Goal: Navigation & Orientation: Find specific page/section

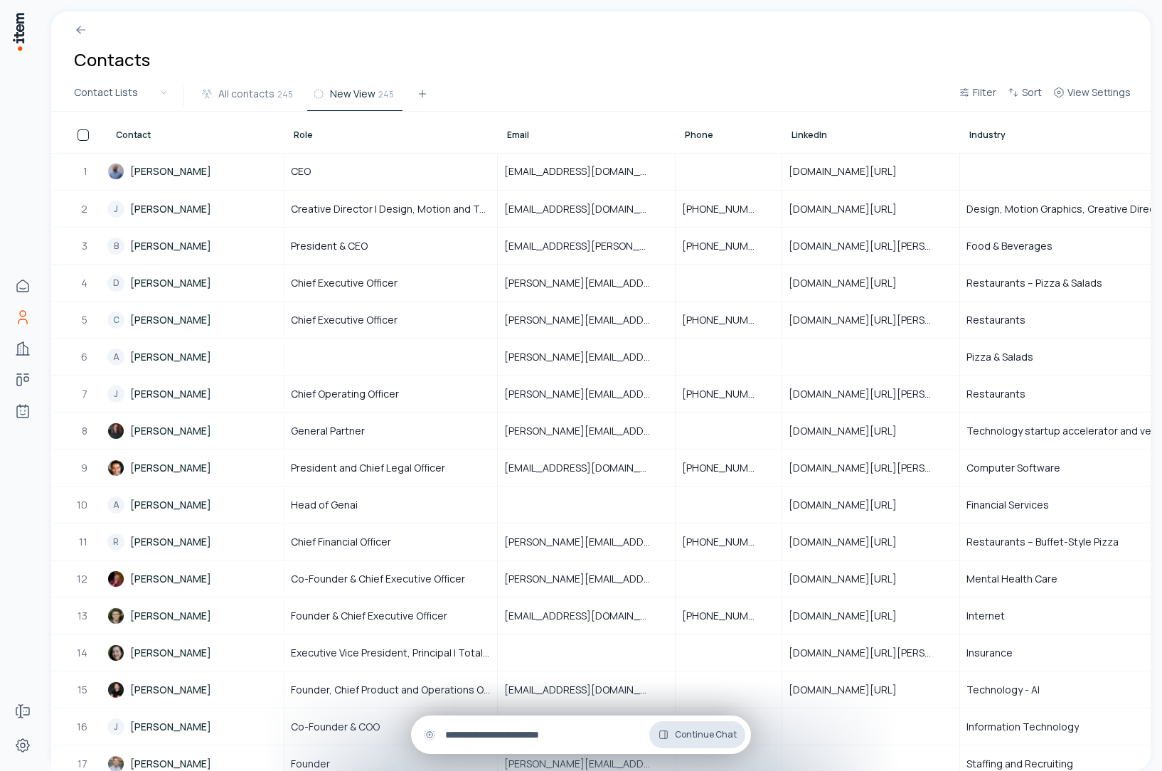
click at [693, 737] on span "Continue Chat" at bounding box center [706, 734] width 62 height 11
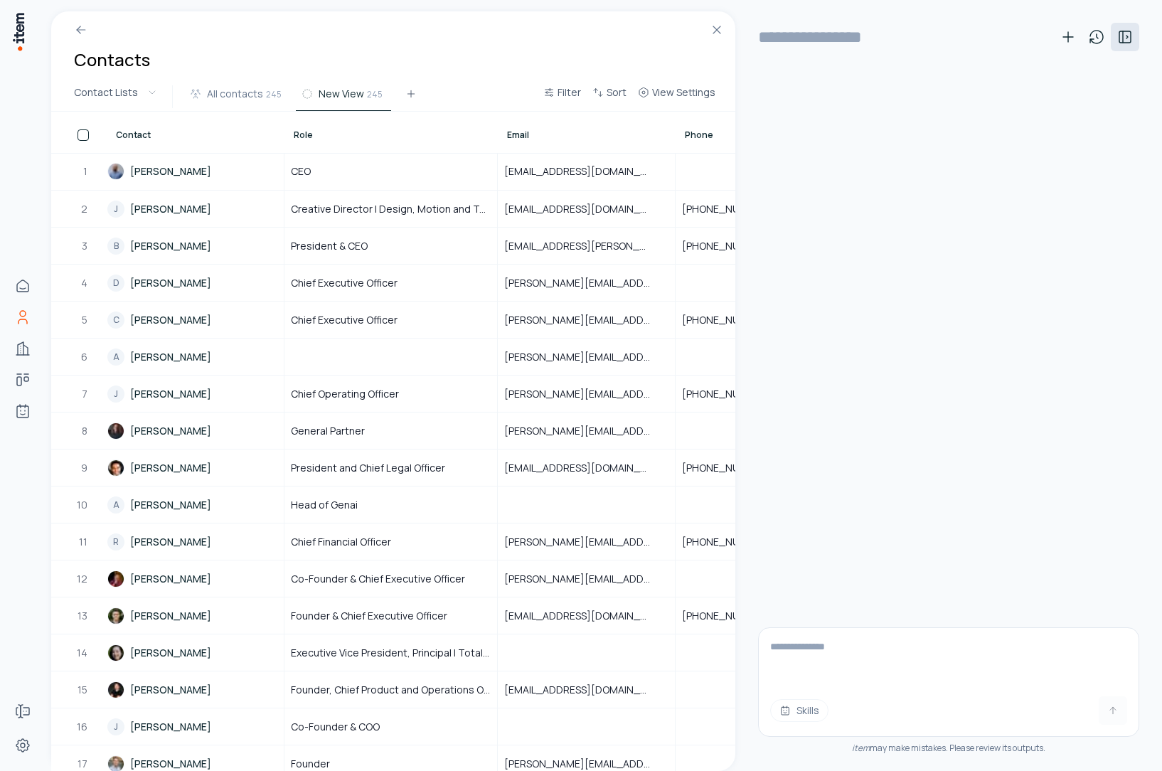
click at [1118, 32] on icon at bounding box center [1124, 36] width 17 height 17
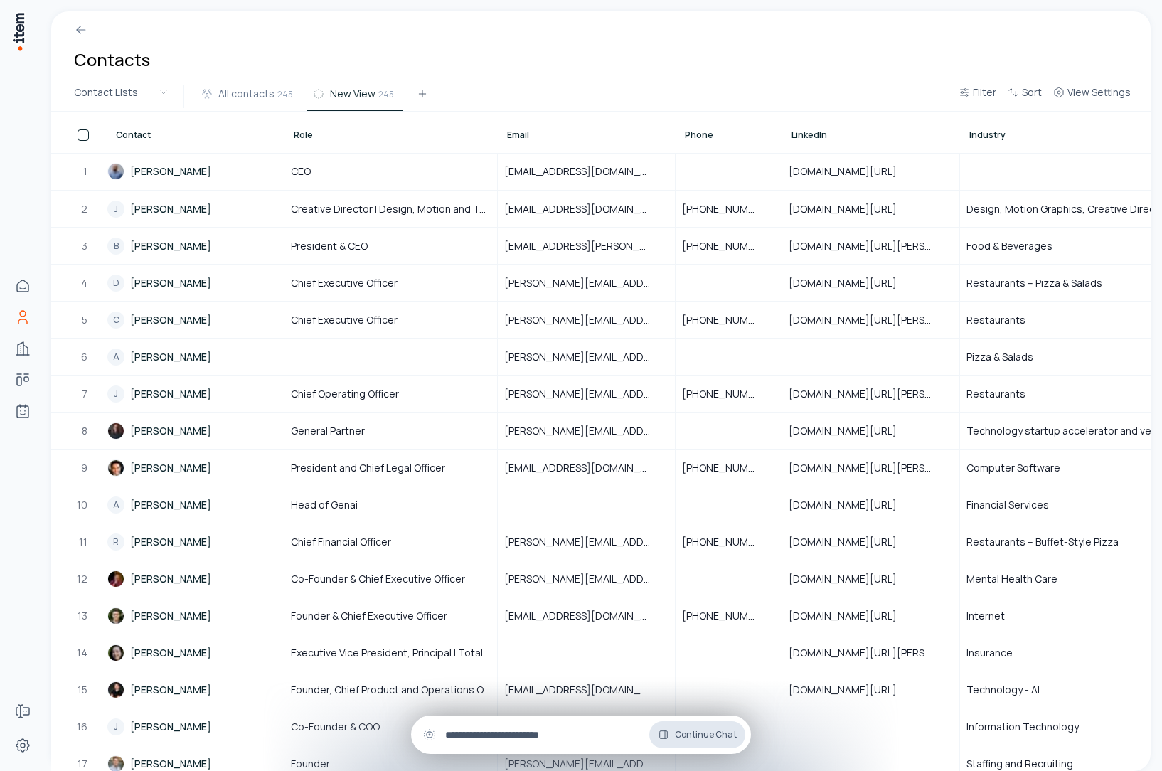
click at [719, 744] on button "Continue Chat" at bounding box center [697, 734] width 96 height 27
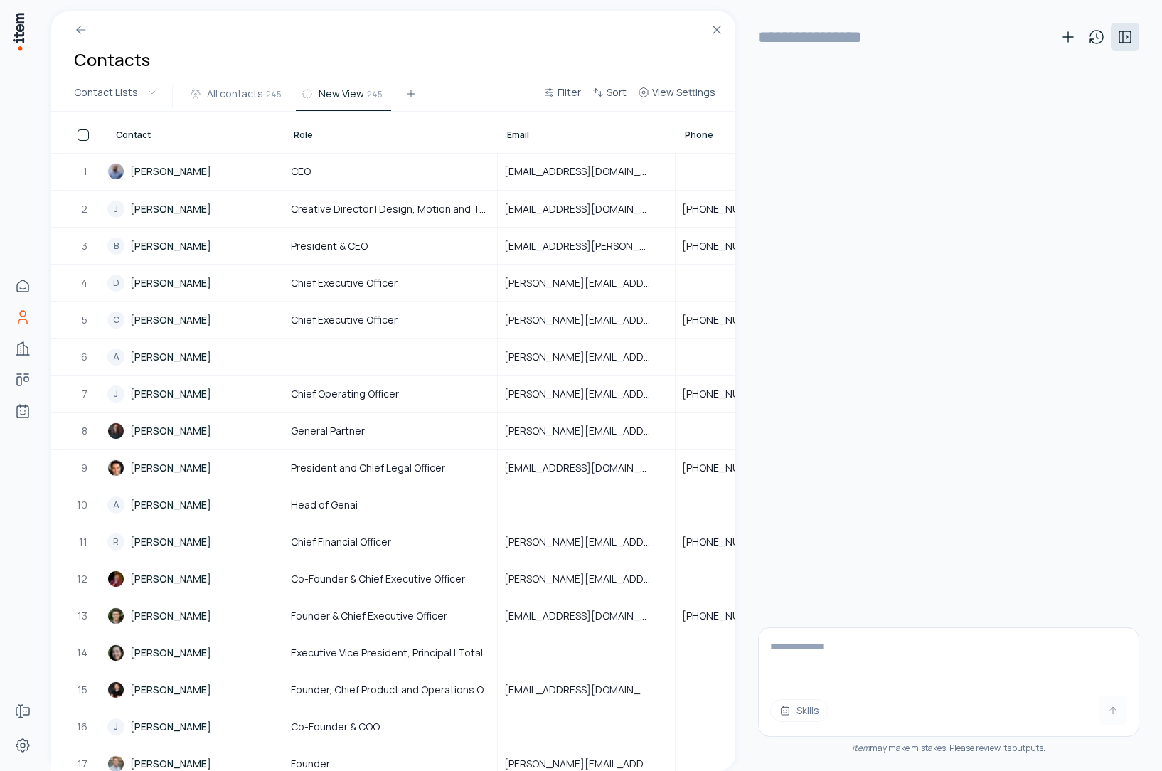
click at [1116, 38] on icon at bounding box center [1124, 36] width 17 height 17
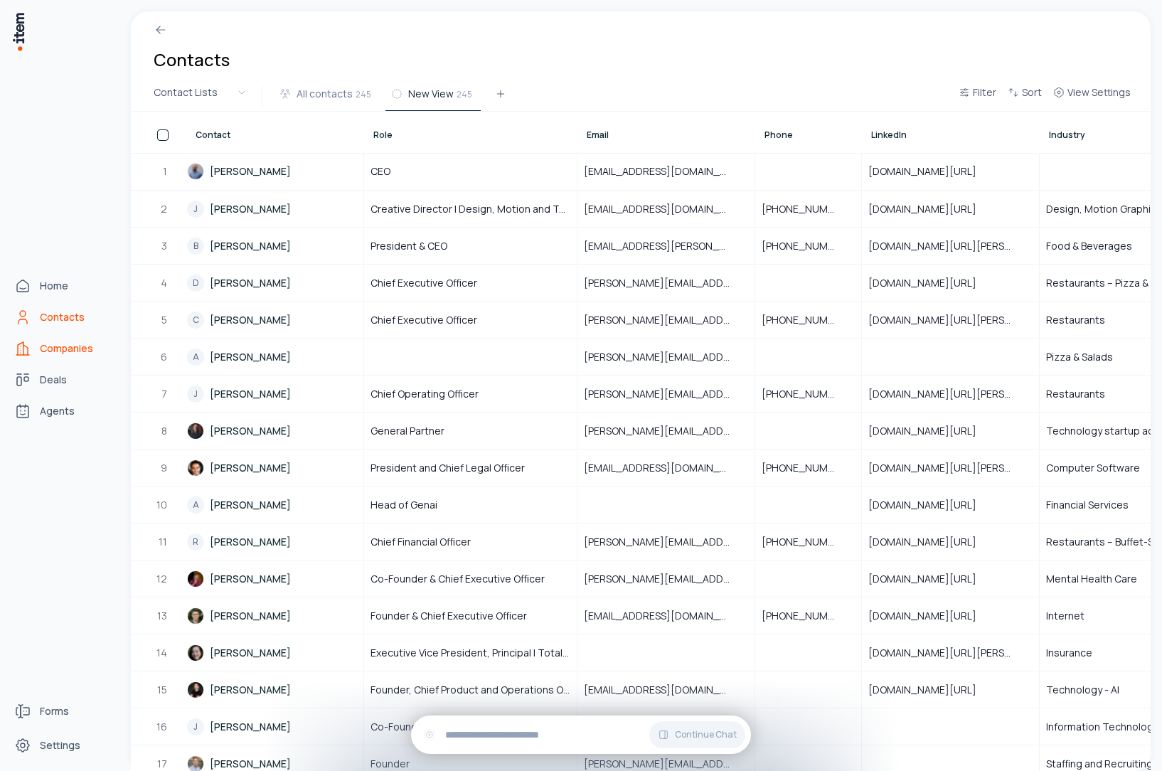
click at [55, 347] on span "Companies" at bounding box center [66, 348] width 53 height 14
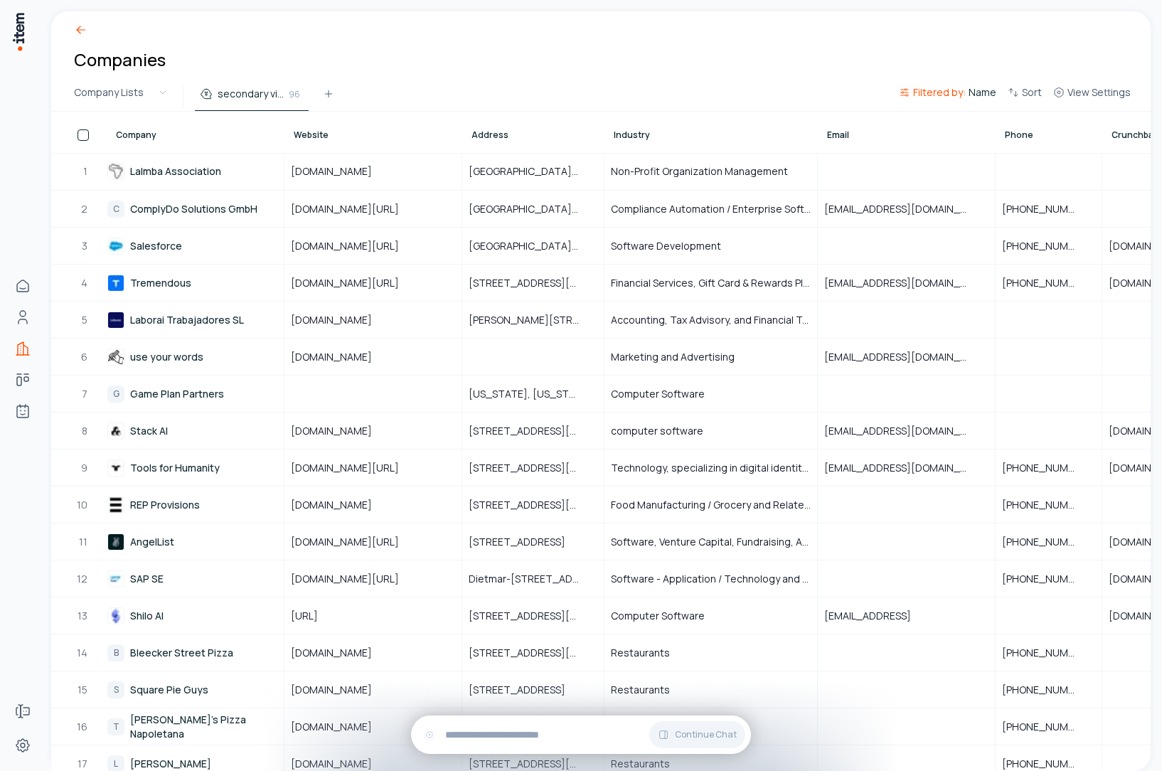
click at [77, 27] on icon at bounding box center [81, 30] width 14 height 14
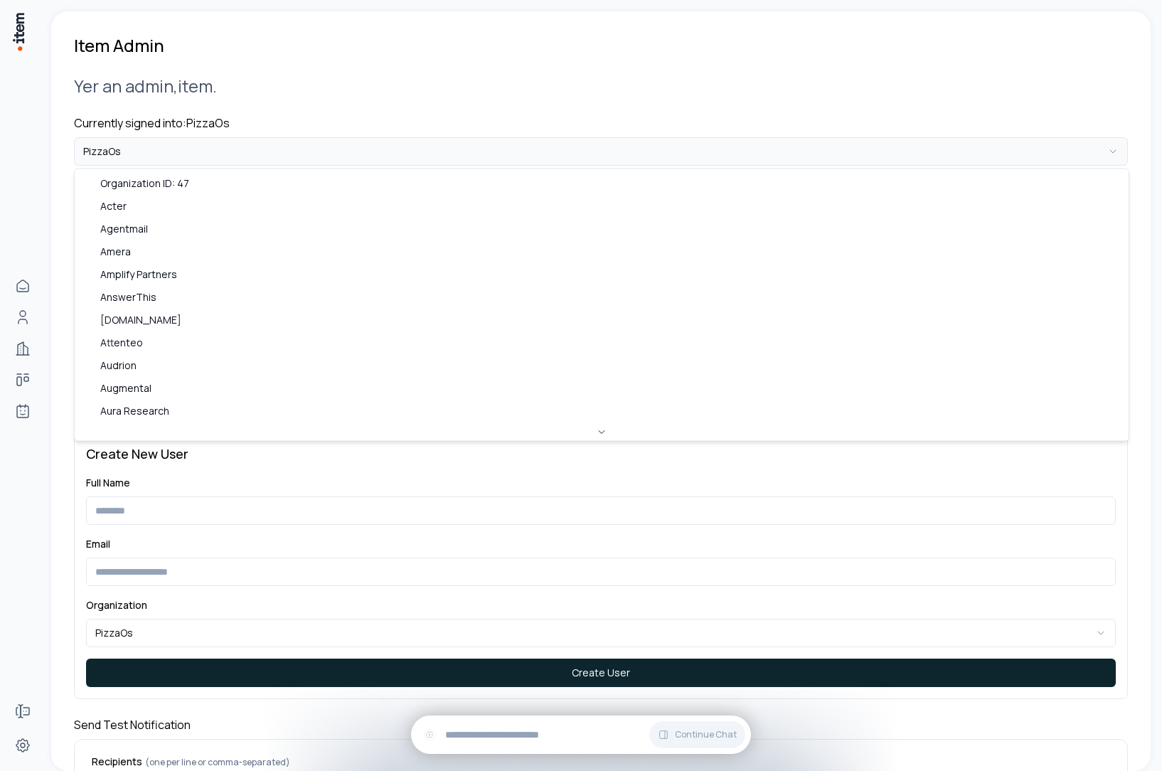
click at [189, 141] on html "**********" at bounding box center [581, 385] width 1162 height 771
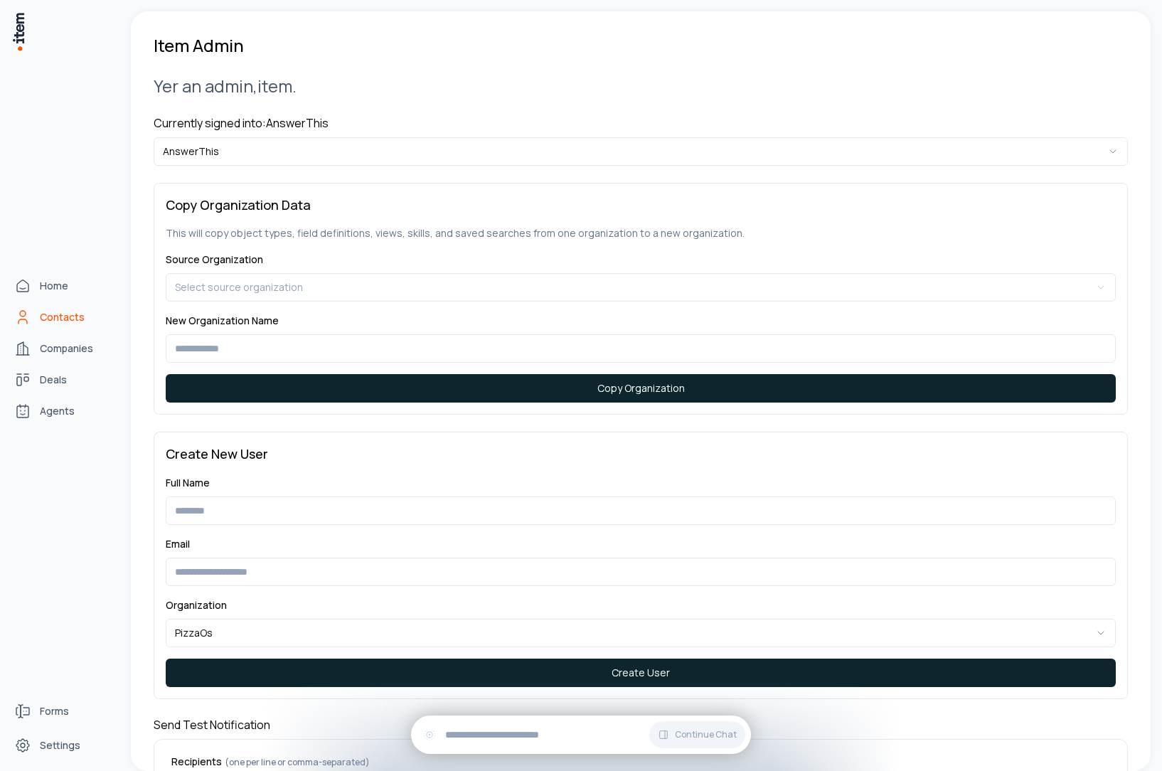
click at [28, 315] on icon "Contacts" at bounding box center [22, 317] width 17 height 17
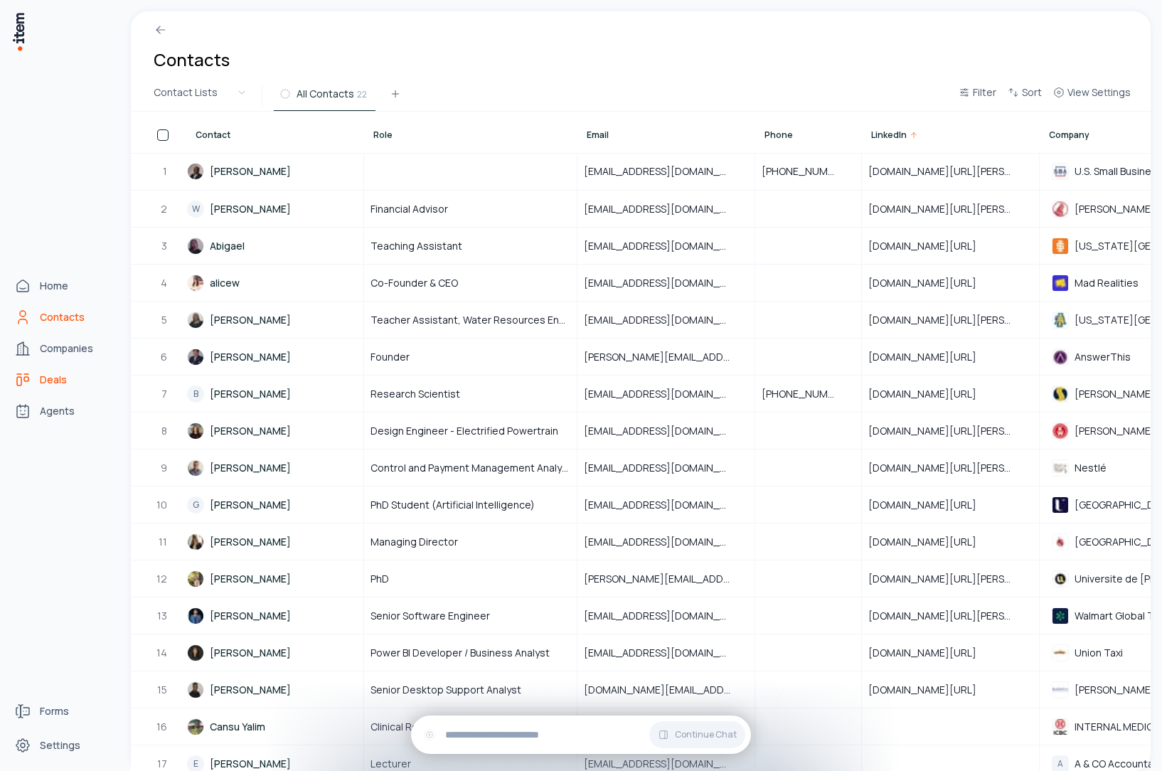
click at [37, 372] on link "Deals" at bounding box center [63, 379] width 108 height 28
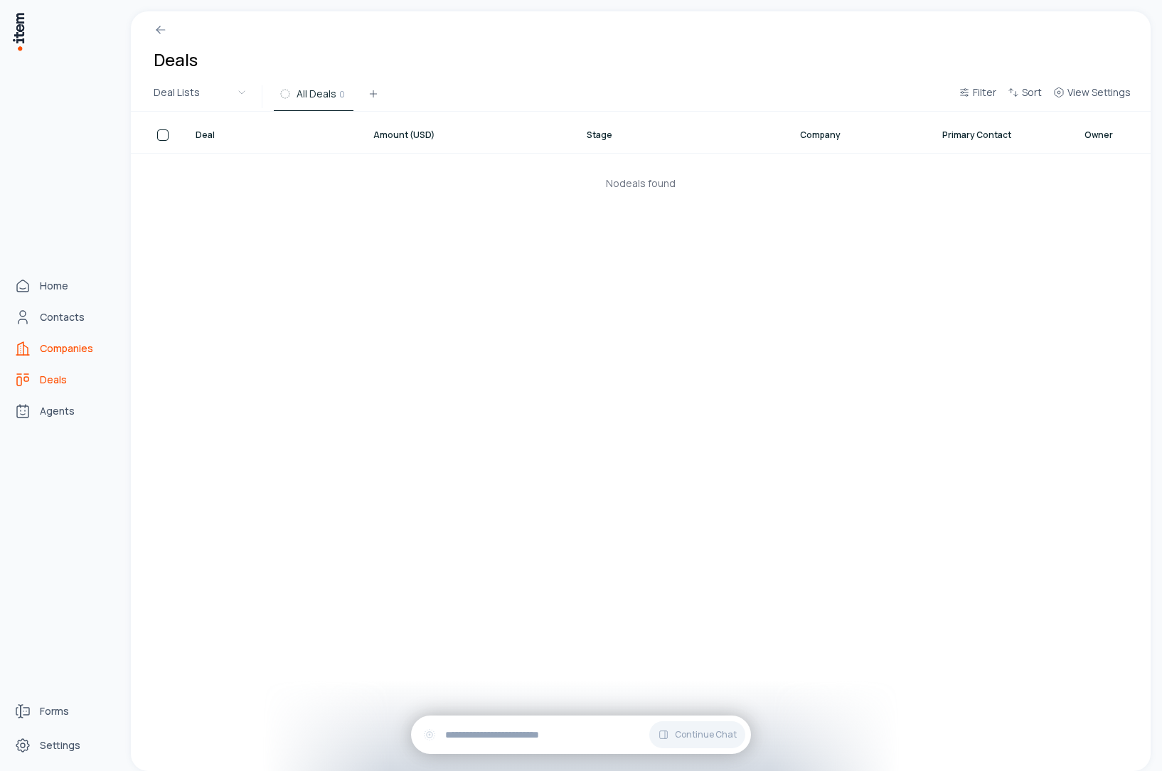
click at [61, 355] on span "Companies" at bounding box center [66, 348] width 53 height 14
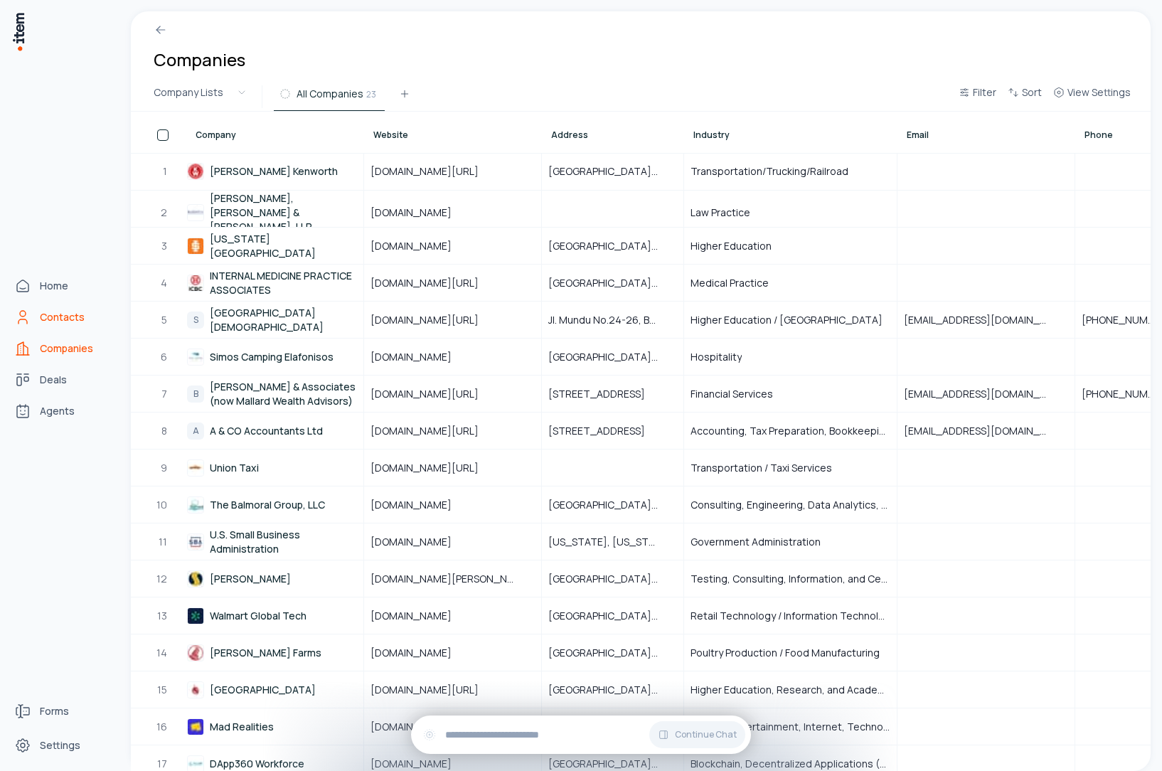
click at [38, 311] on link "Contacts" at bounding box center [63, 317] width 108 height 28
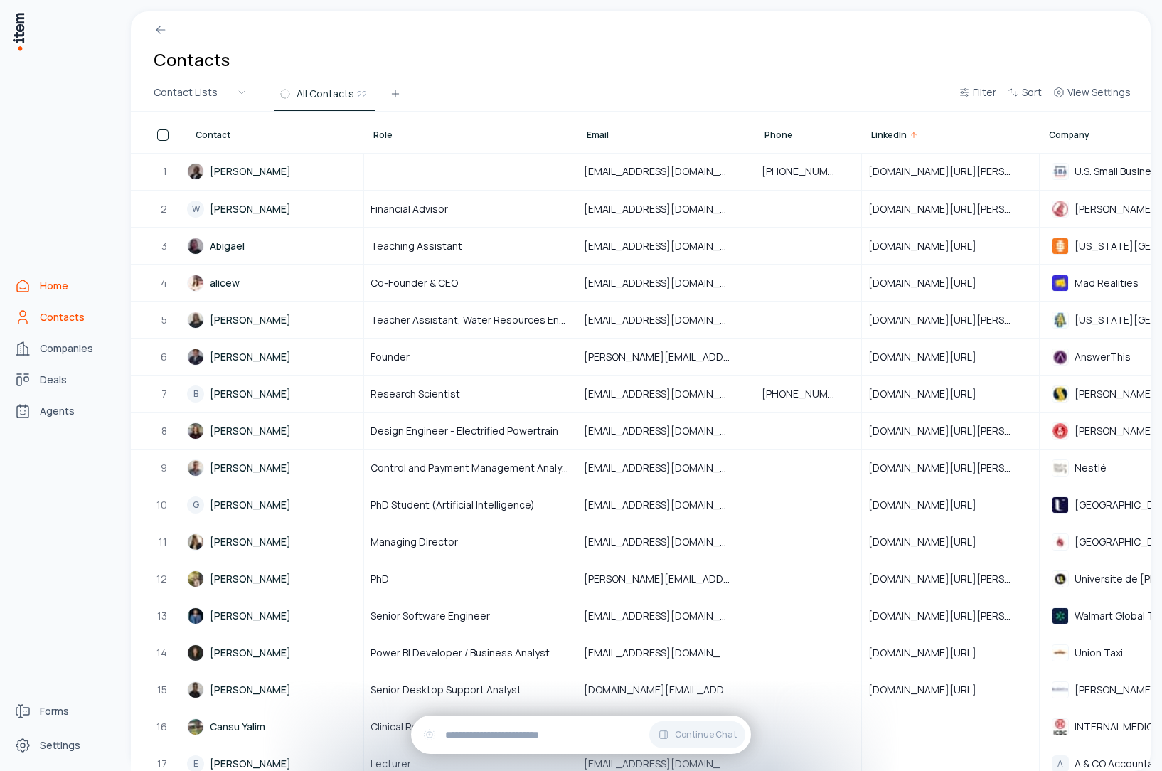
click at [31, 289] on link "Home" at bounding box center [63, 286] width 108 height 28
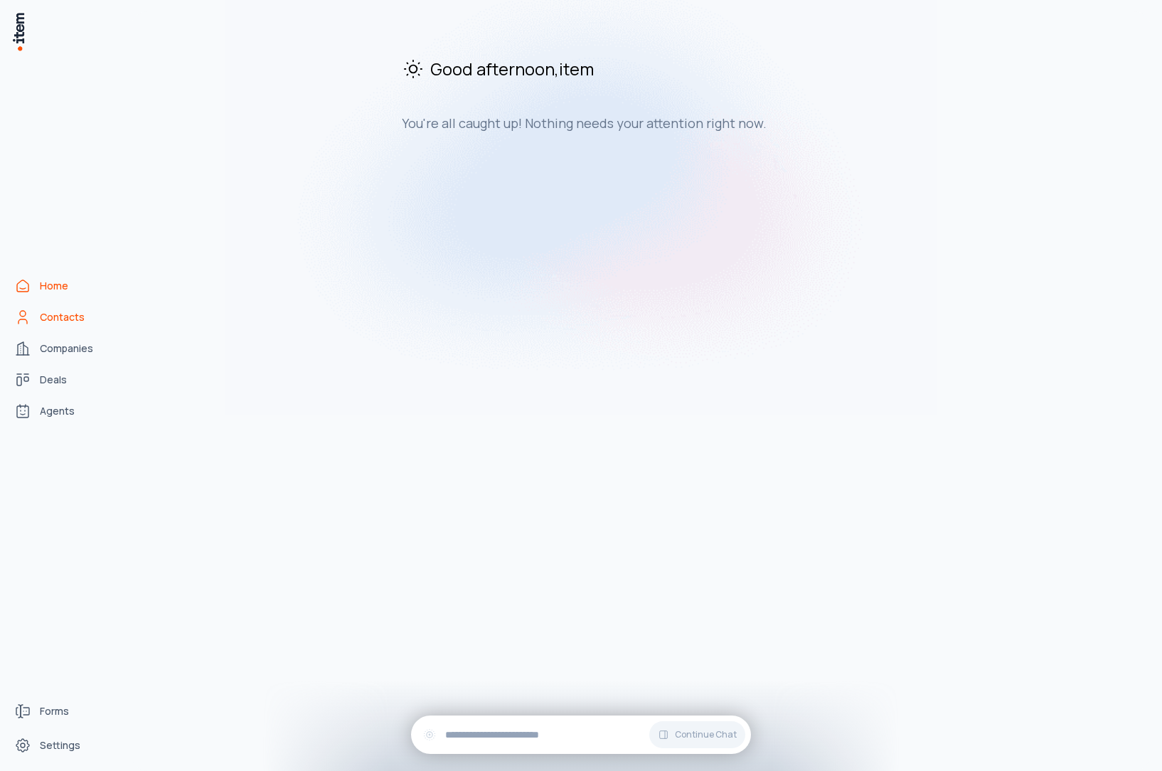
click at [41, 317] on span "Contacts" at bounding box center [62, 317] width 45 height 14
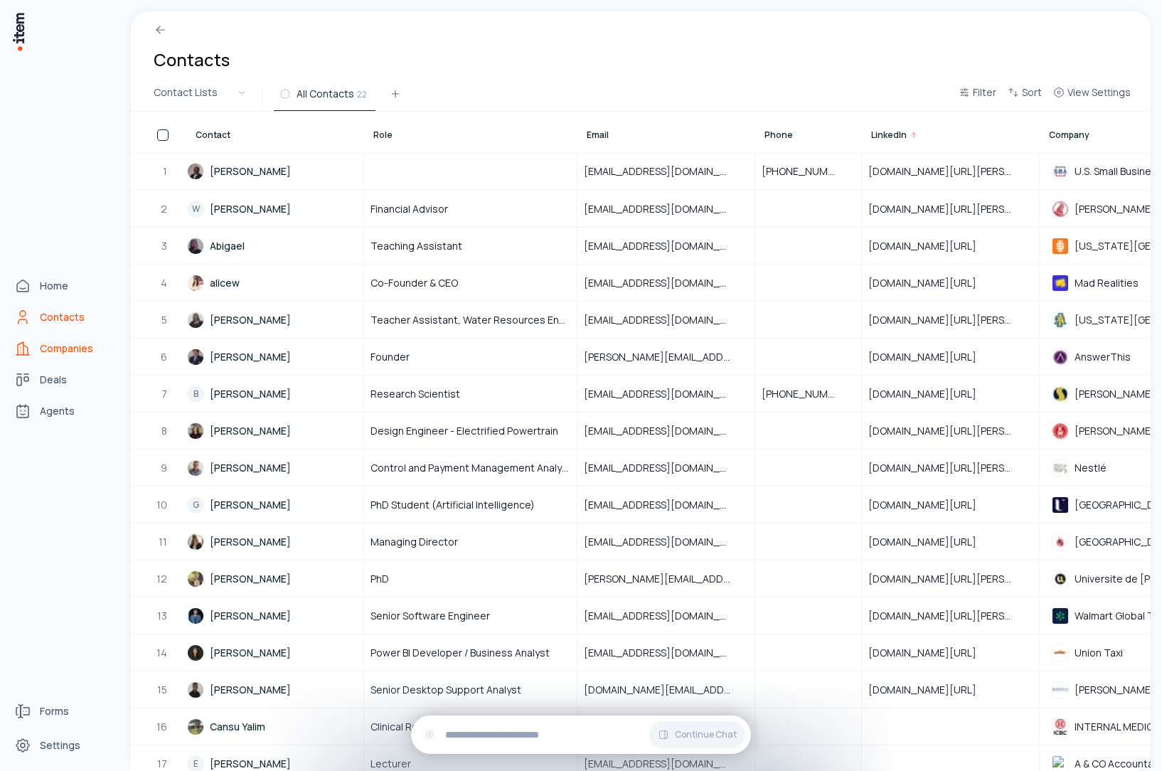
click at [64, 349] on span "Companies" at bounding box center [66, 348] width 53 height 14
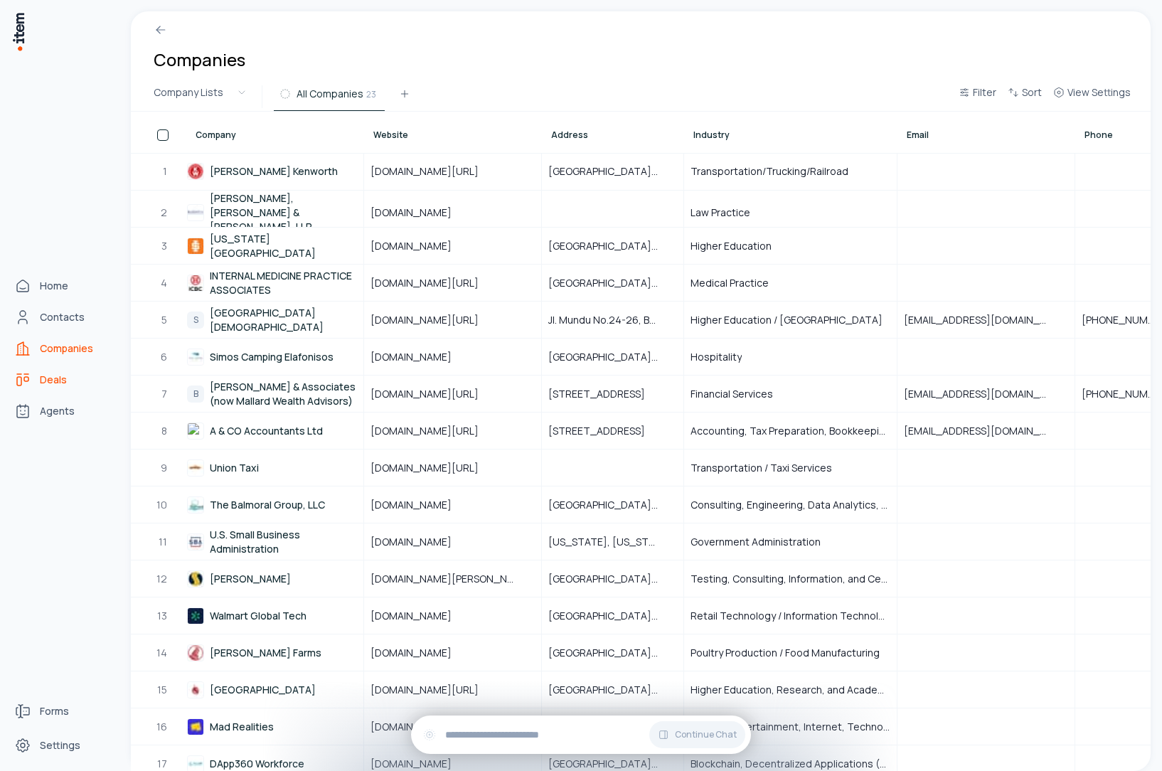
click at [46, 375] on span "Deals" at bounding box center [53, 380] width 27 height 14
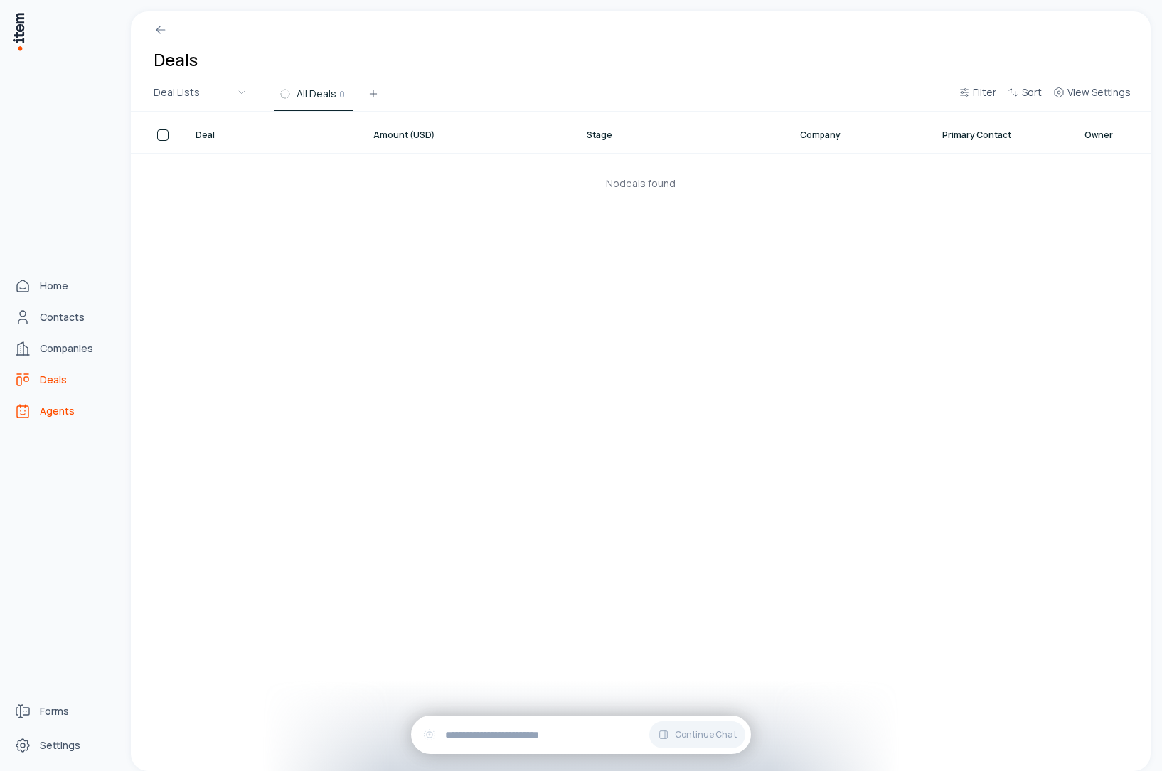
click at [51, 411] on span "Agents" at bounding box center [57, 411] width 35 height 14
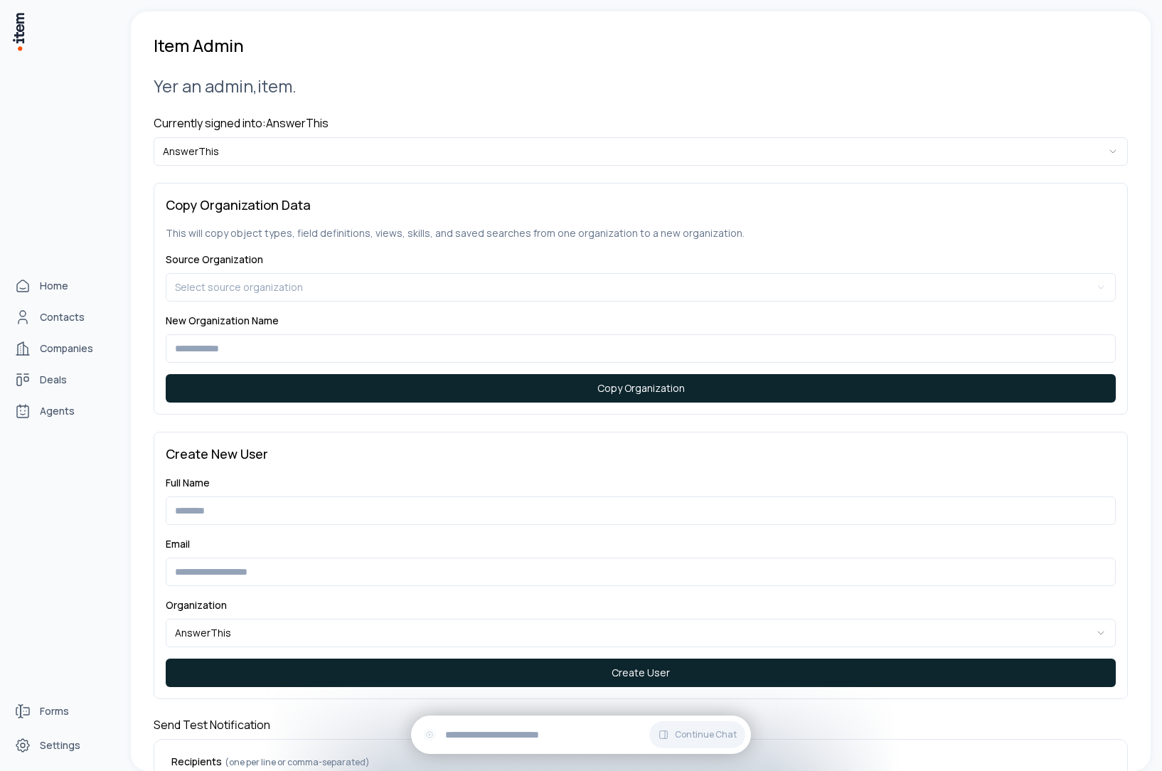
click at [28, 29] on div "Home Contacts Companies Deals Agents" at bounding box center [62, 348] width 125 height 697
click at [11, 31] on img at bounding box center [18, 31] width 14 height 41
